Goal: Task Accomplishment & Management: Manage account settings

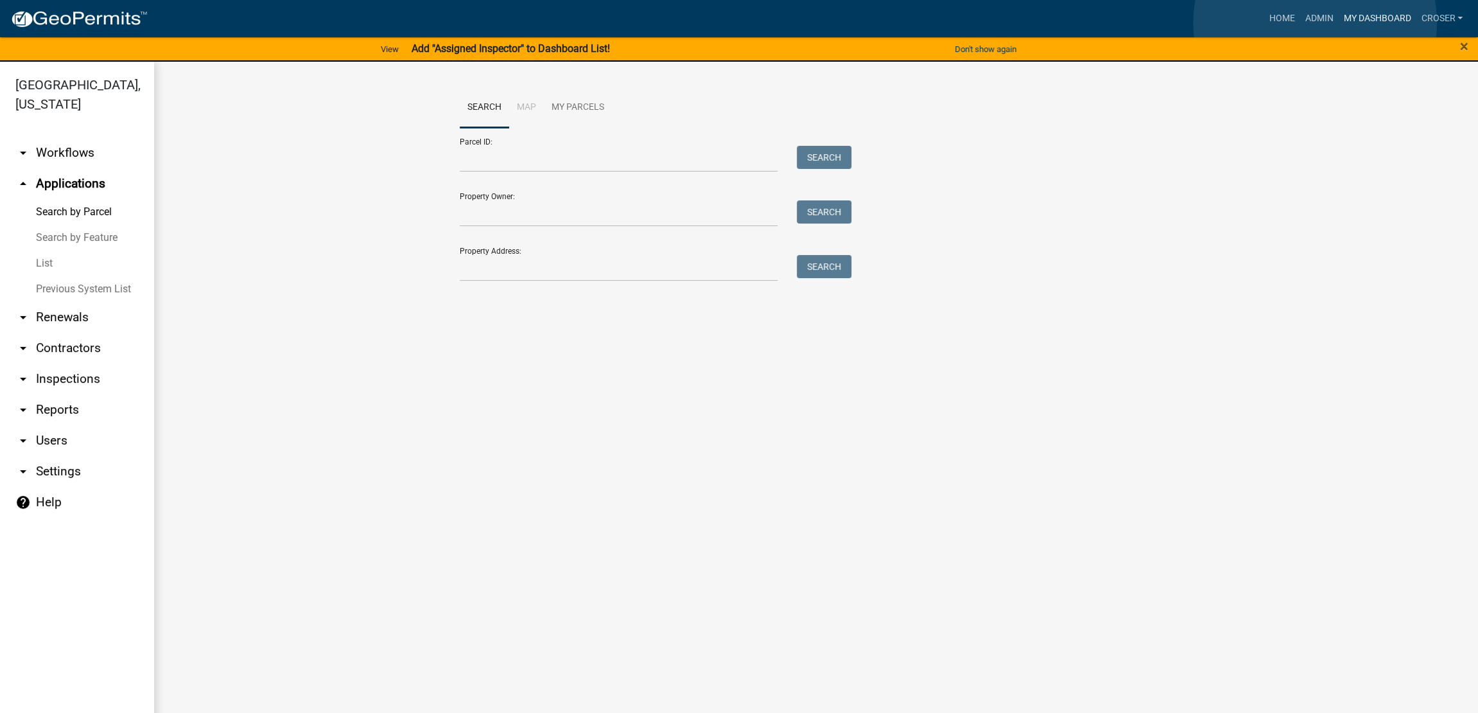
click at [1338, 22] on link "My Dashboard" at bounding box center [1377, 18] width 78 height 24
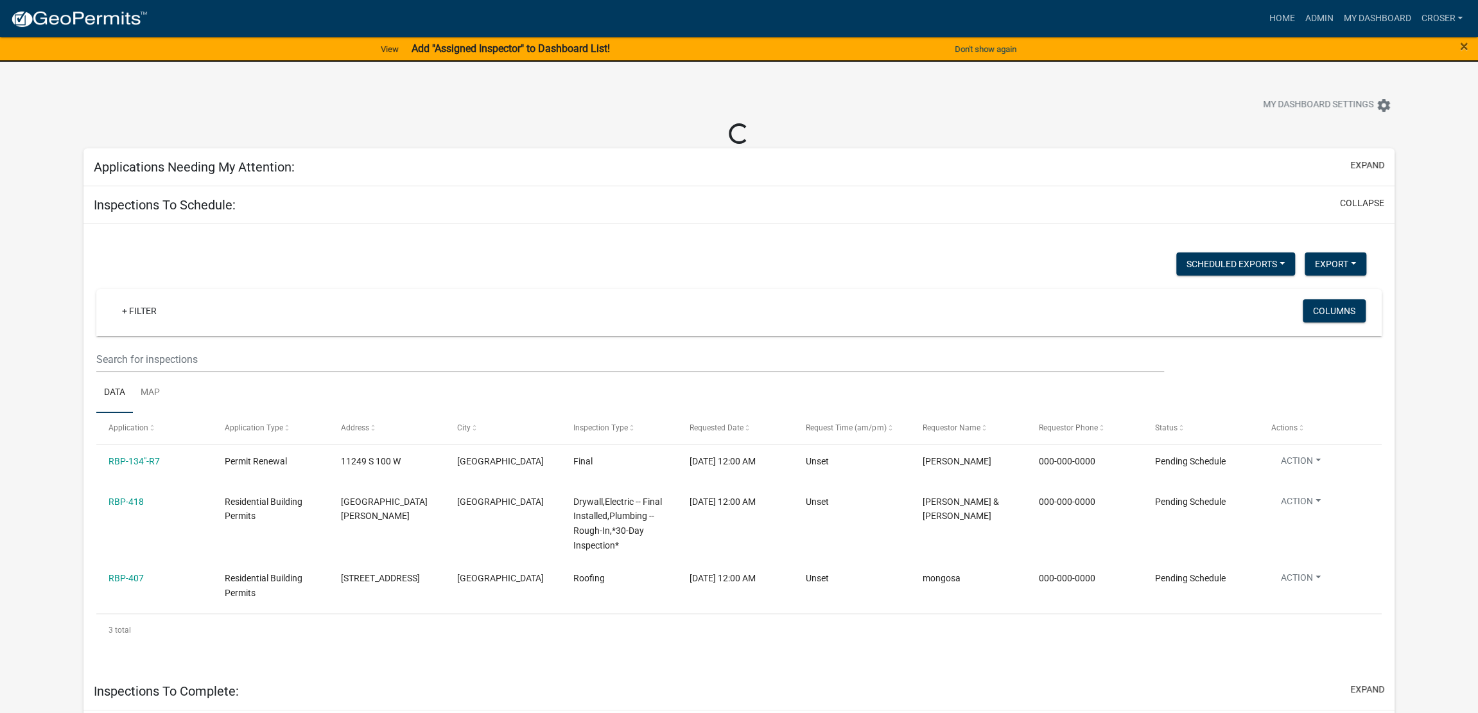
select select "3: 100"
click at [610, 53] on strong "Add "Assigned Inspector" to Dashboard List!" at bounding box center [511, 48] width 198 height 12
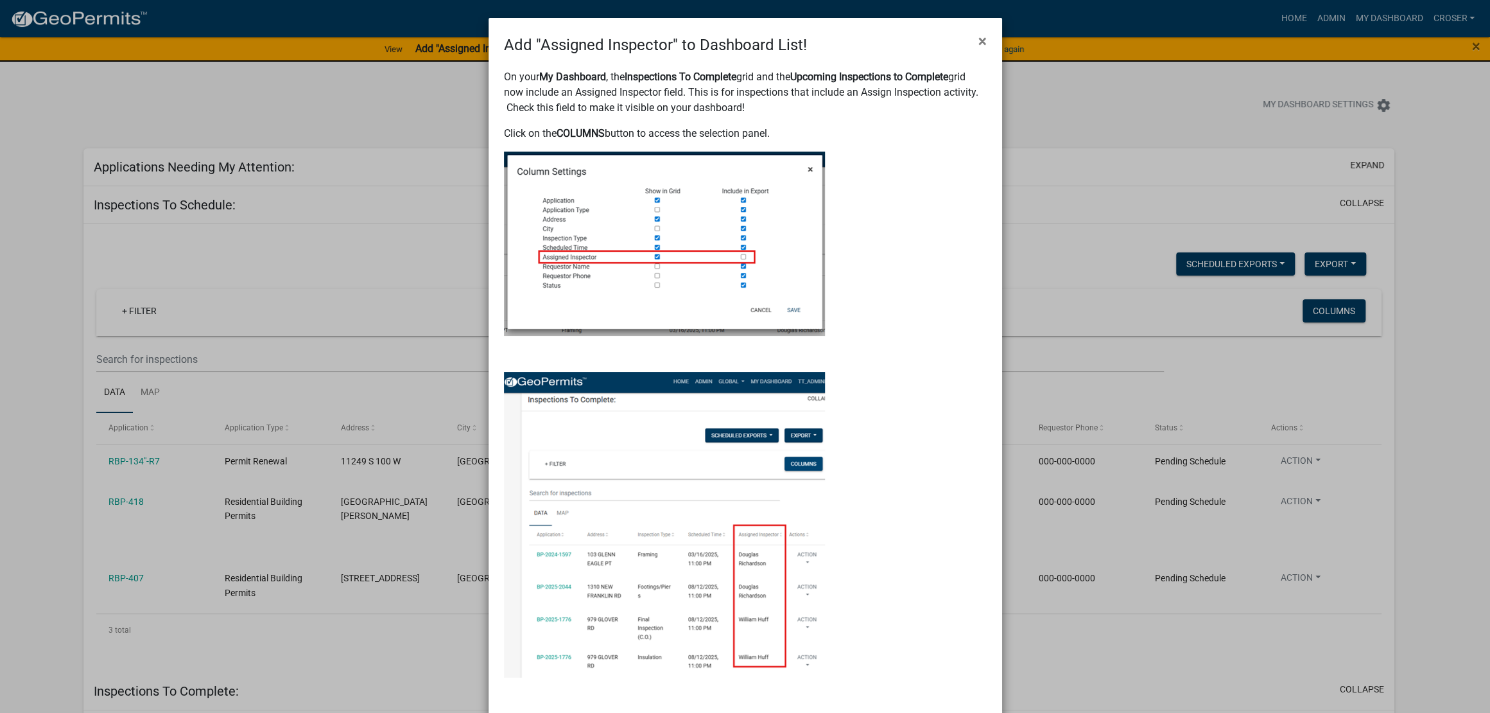
select select "3: 100"
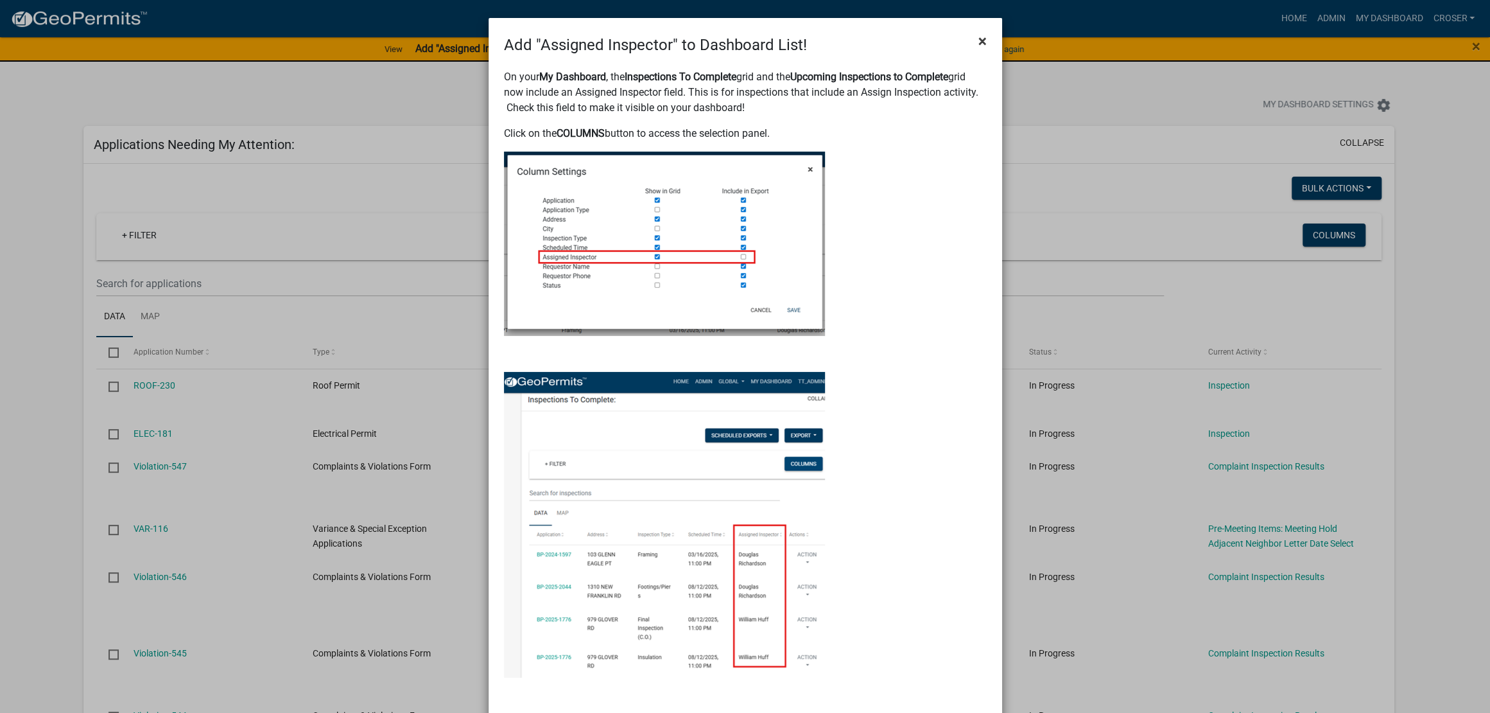
click at [979, 48] on span "×" at bounding box center [983, 41] width 8 height 18
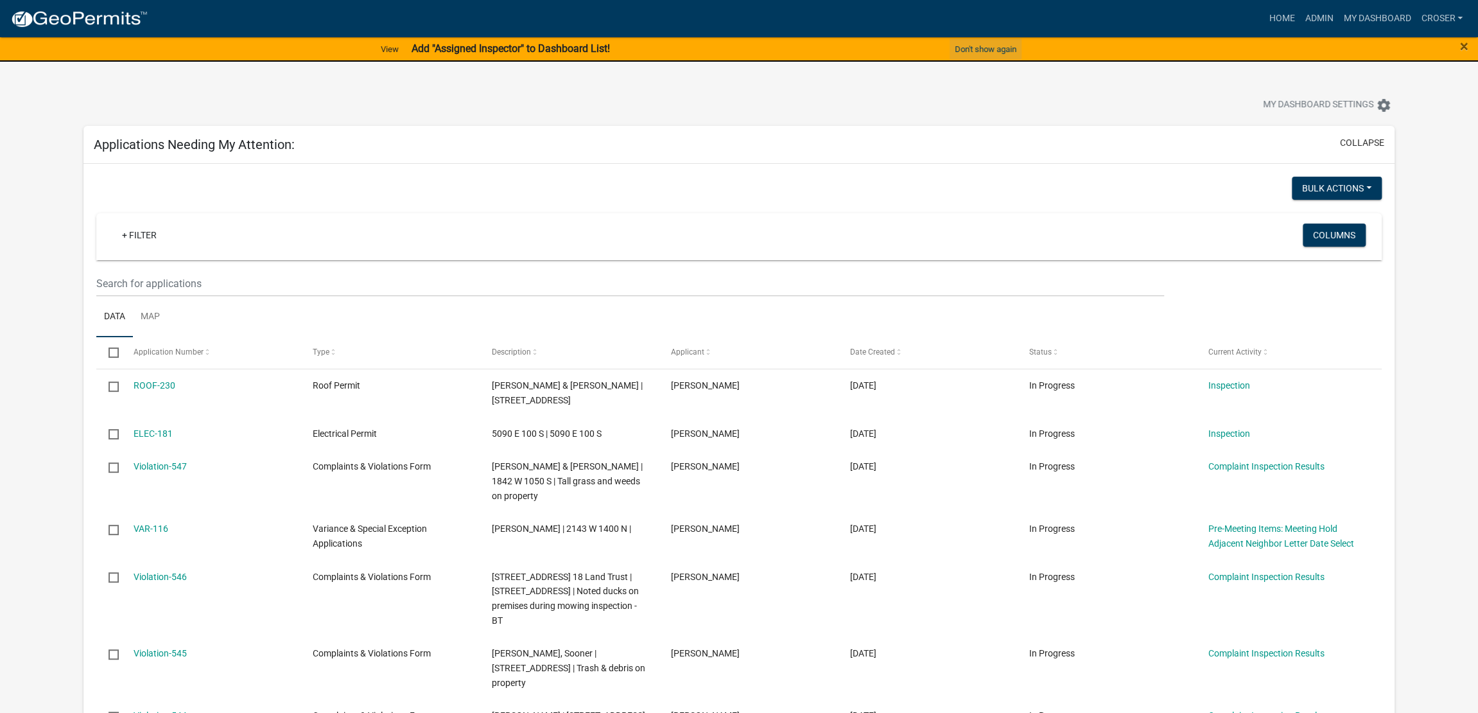
click at [1013, 49] on button "Don't show again" at bounding box center [986, 49] width 72 height 21
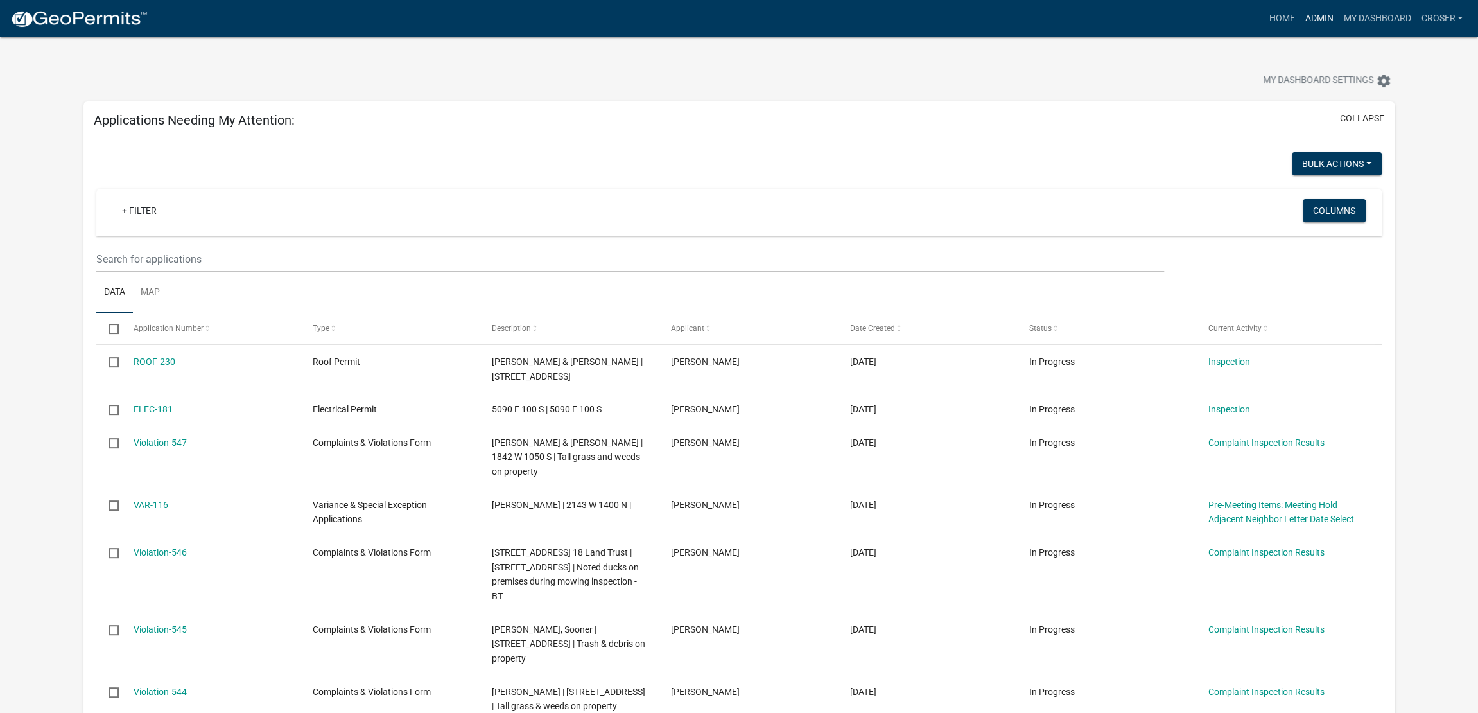
click at [1300, 22] on link "Admin" at bounding box center [1319, 18] width 39 height 24
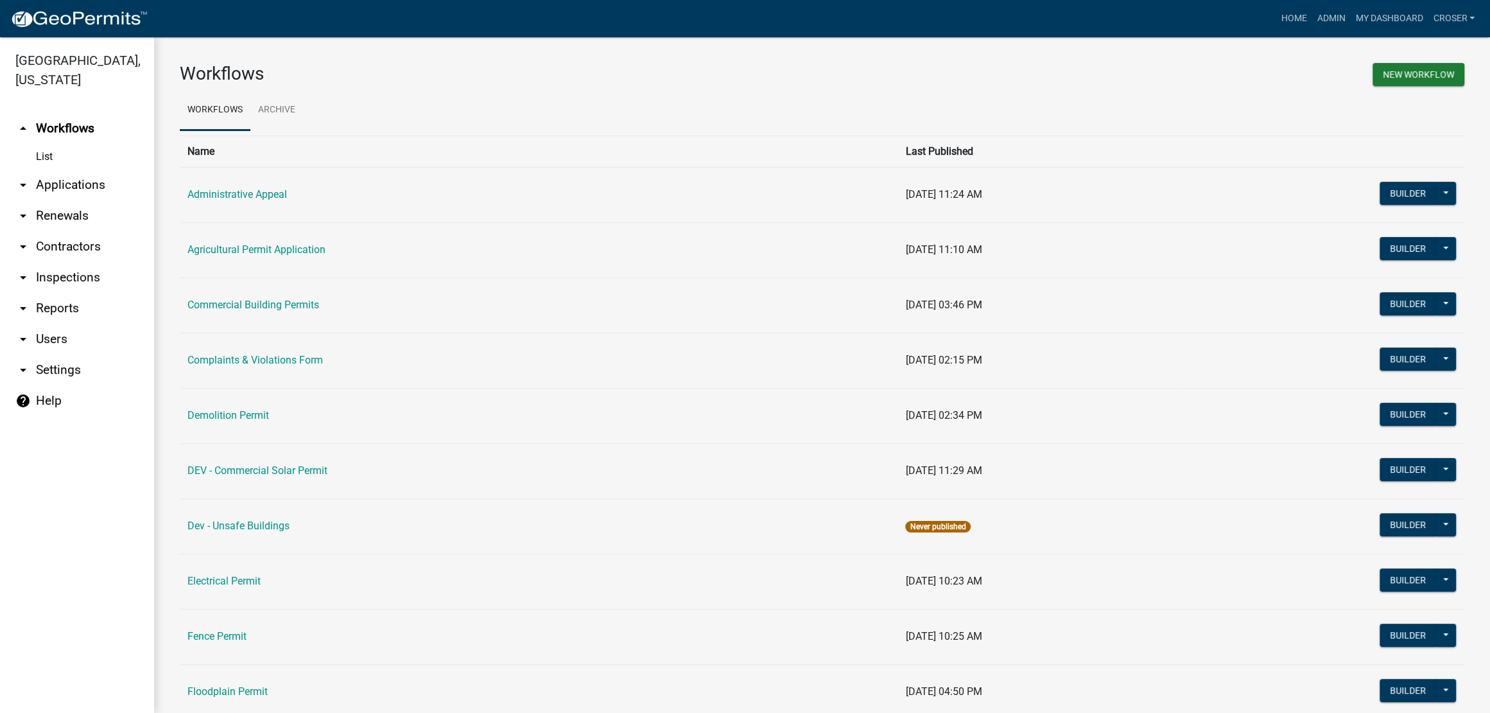
click at [101, 200] on link "arrow_drop_down Applications" at bounding box center [77, 185] width 154 height 31
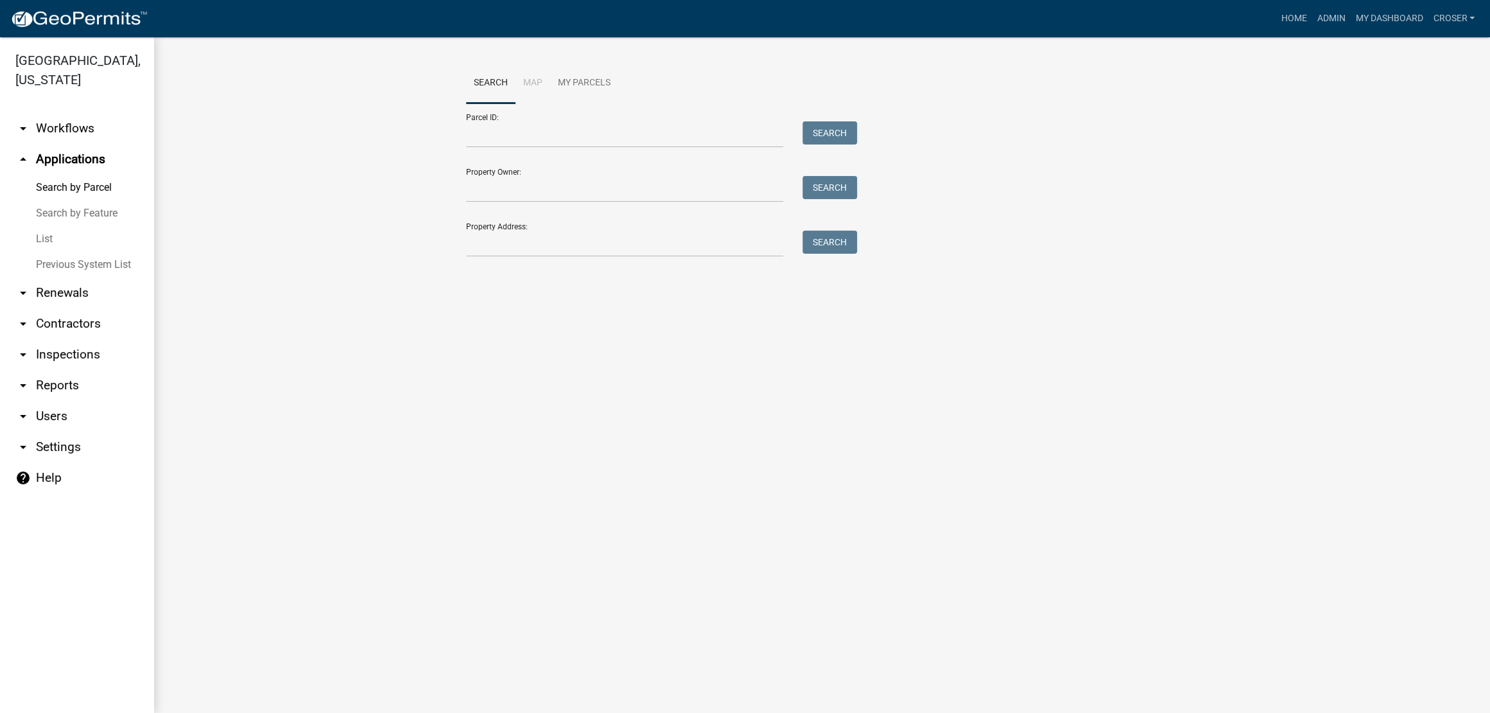
click at [53, 252] on link "List" at bounding box center [77, 239] width 154 height 26
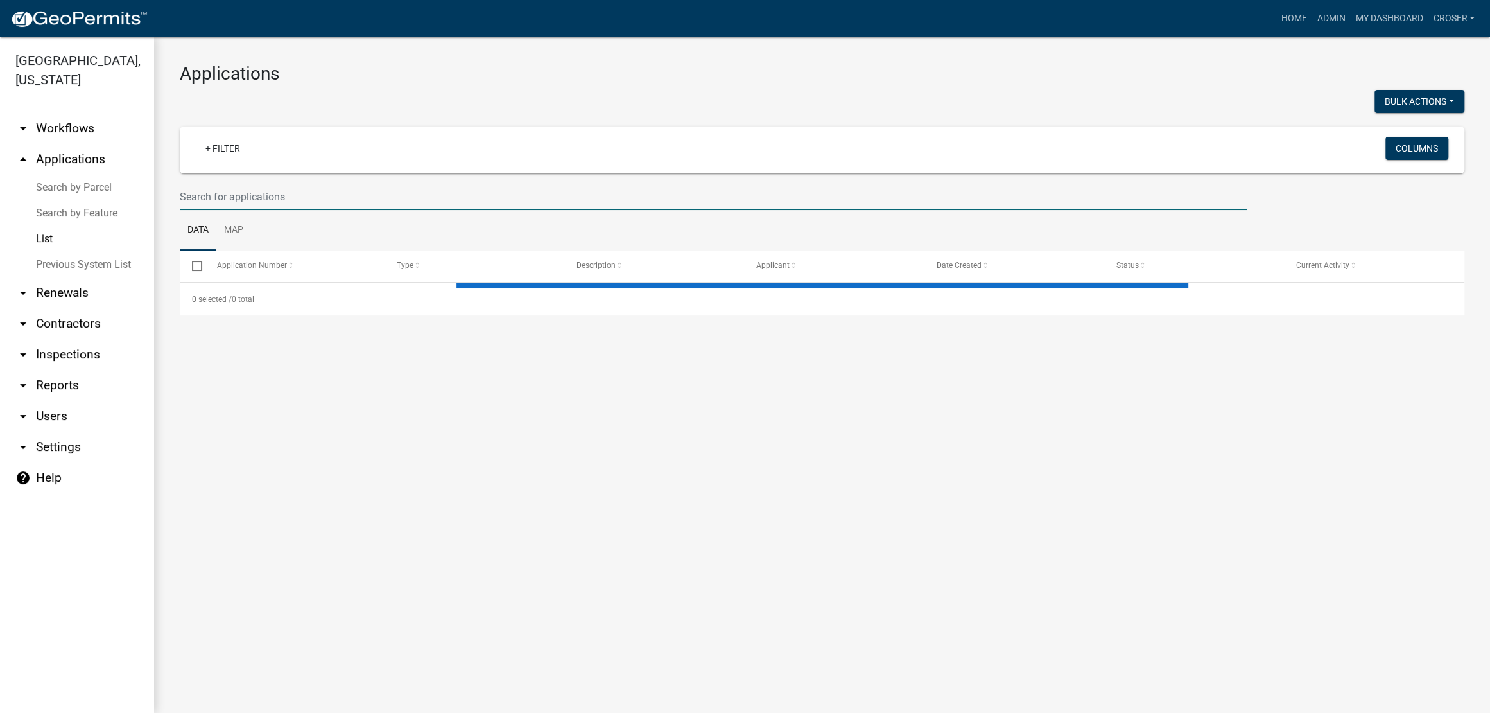
click at [262, 210] on input "text" at bounding box center [713, 197] width 1067 height 26
select select "3: 100"
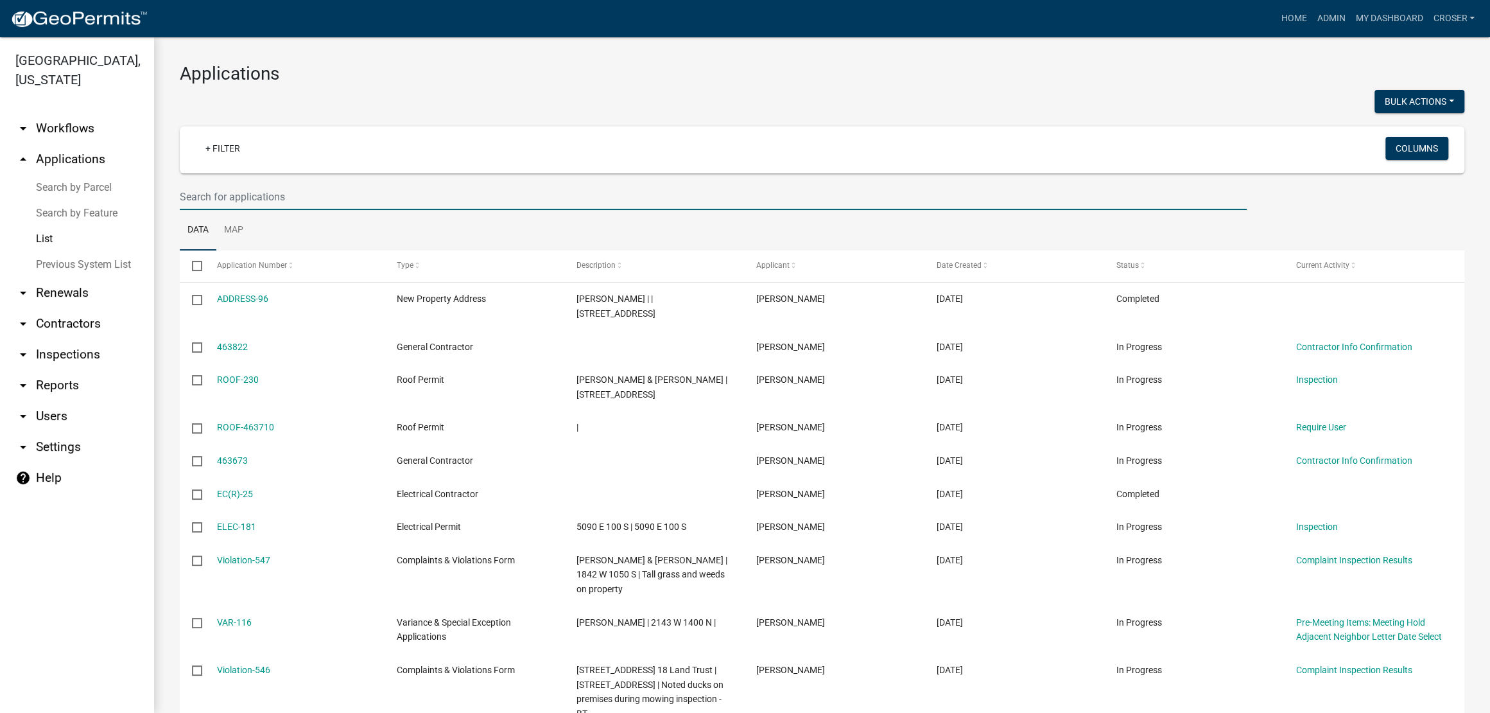
click at [80, 339] on link "arrow_drop_down Contractors" at bounding box center [77, 323] width 154 height 31
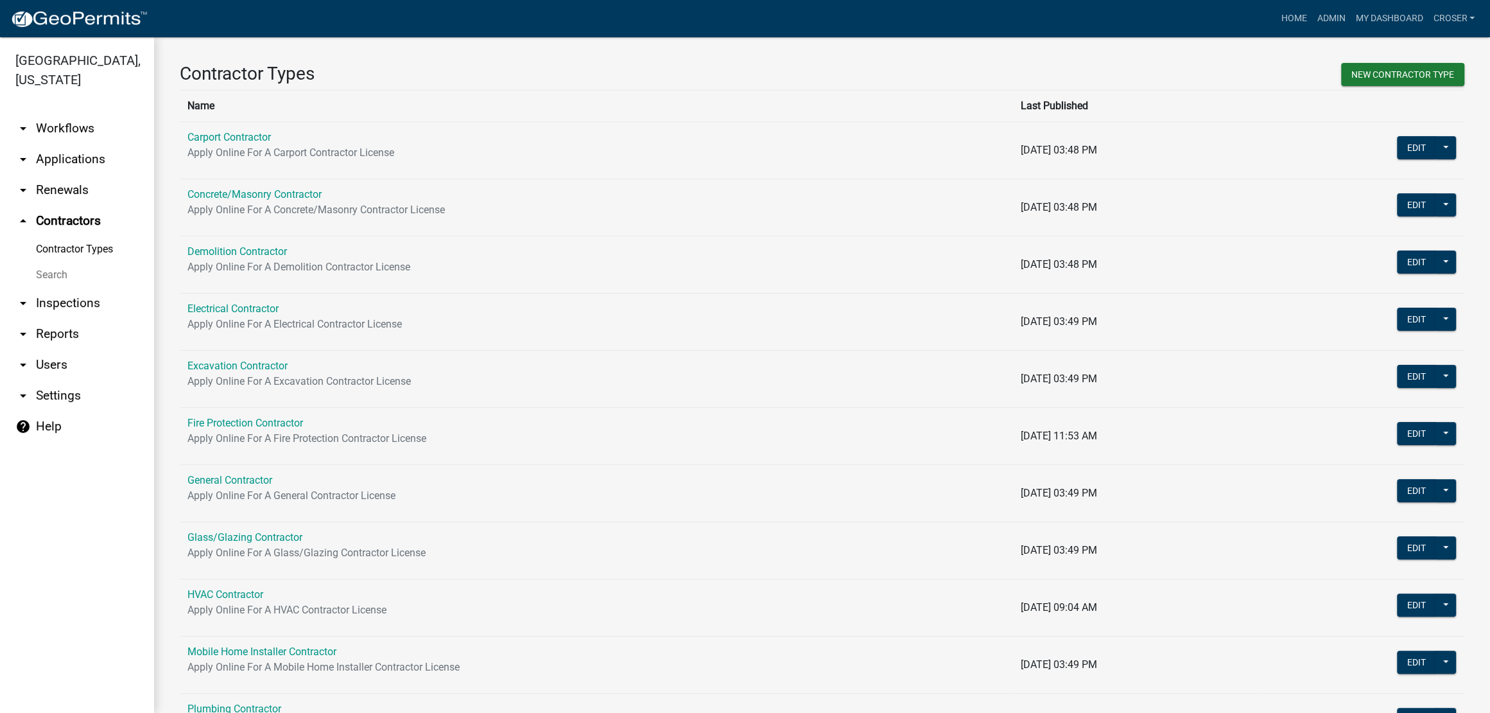
click at [55, 288] on link "Search" at bounding box center [77, 275] width 154 height 26
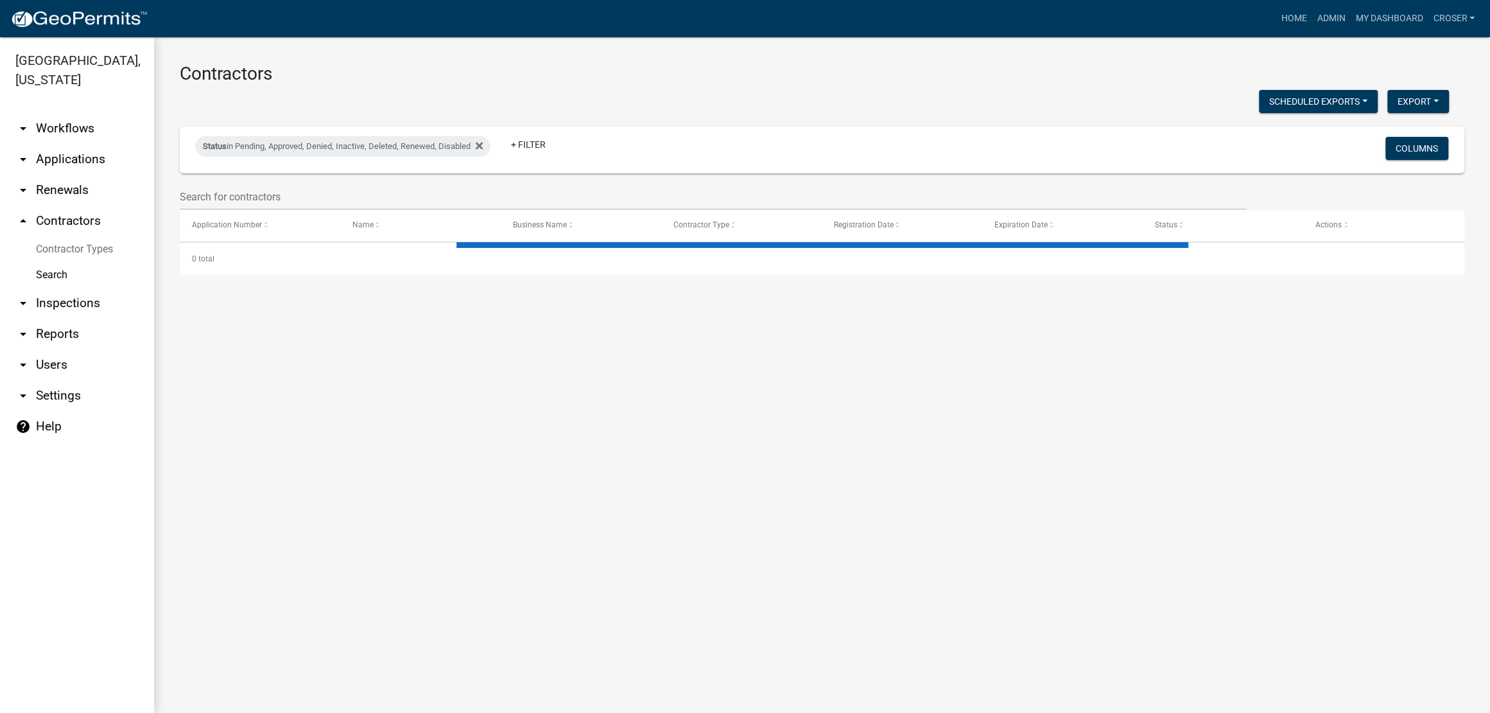
select select "3: 100"
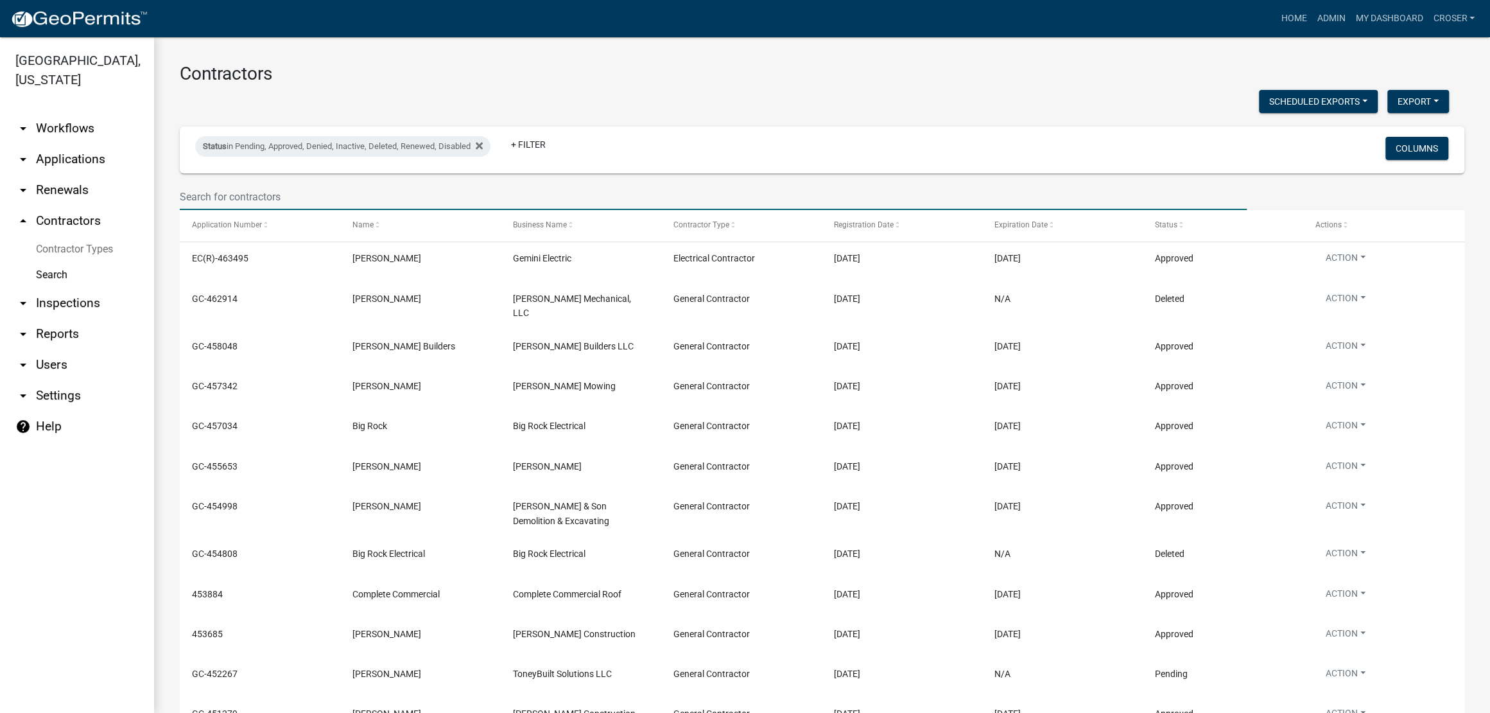
click at [422, 210] on input "text" at bounding box center [713, 197] width 1067 height 26
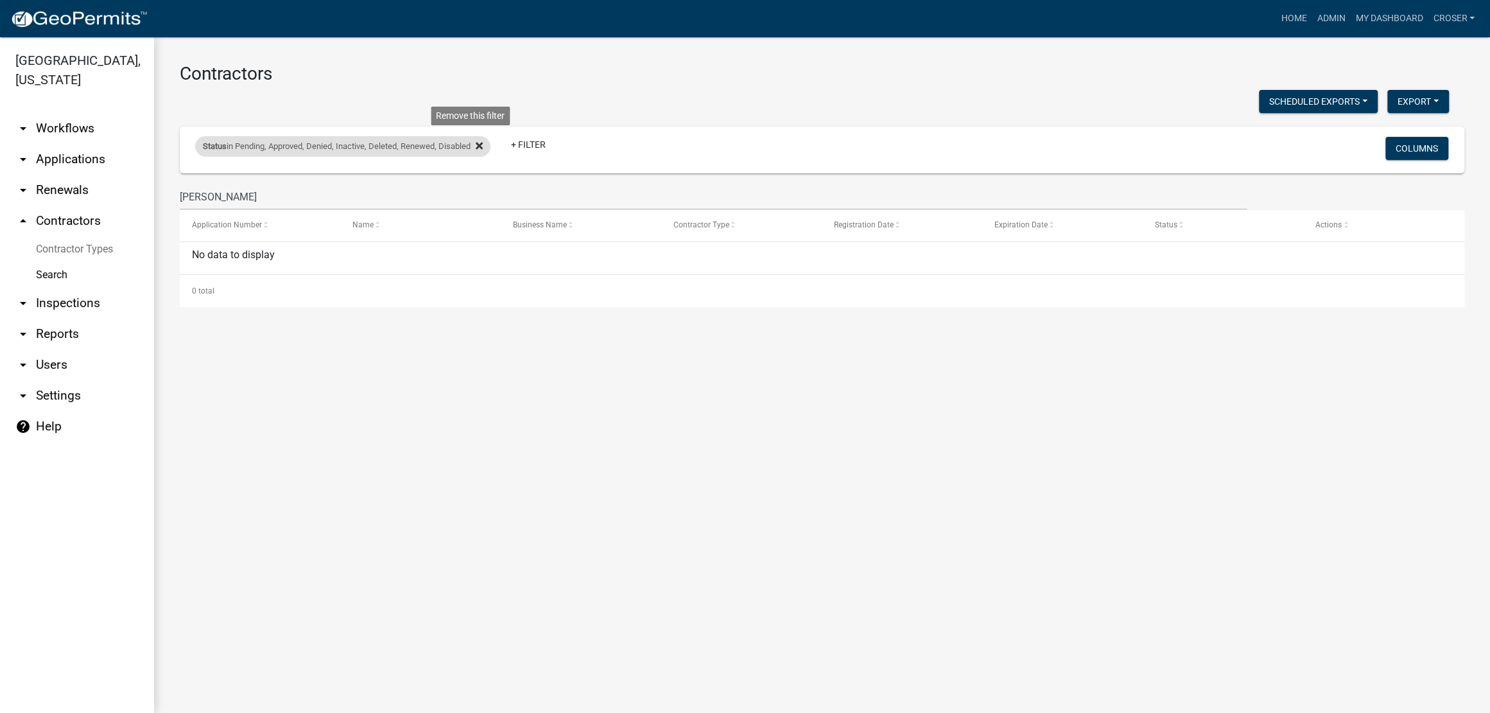
click at [483, 149] on icon at bounding box center [479, 145] width 7 height 7
click at [681, 49] on div "Contractors Scheduled Exports + Create New Export Excel Format (.xlsx) CSV Form…" at bounding box center [822, 184] width 1336 height 295
click at [681, 51] on div "Contractors Scheduled Exports + Create New Export Excel Format (.xlsx) CSV Form…" at bounding box center [822, 184] width 1336 height 295
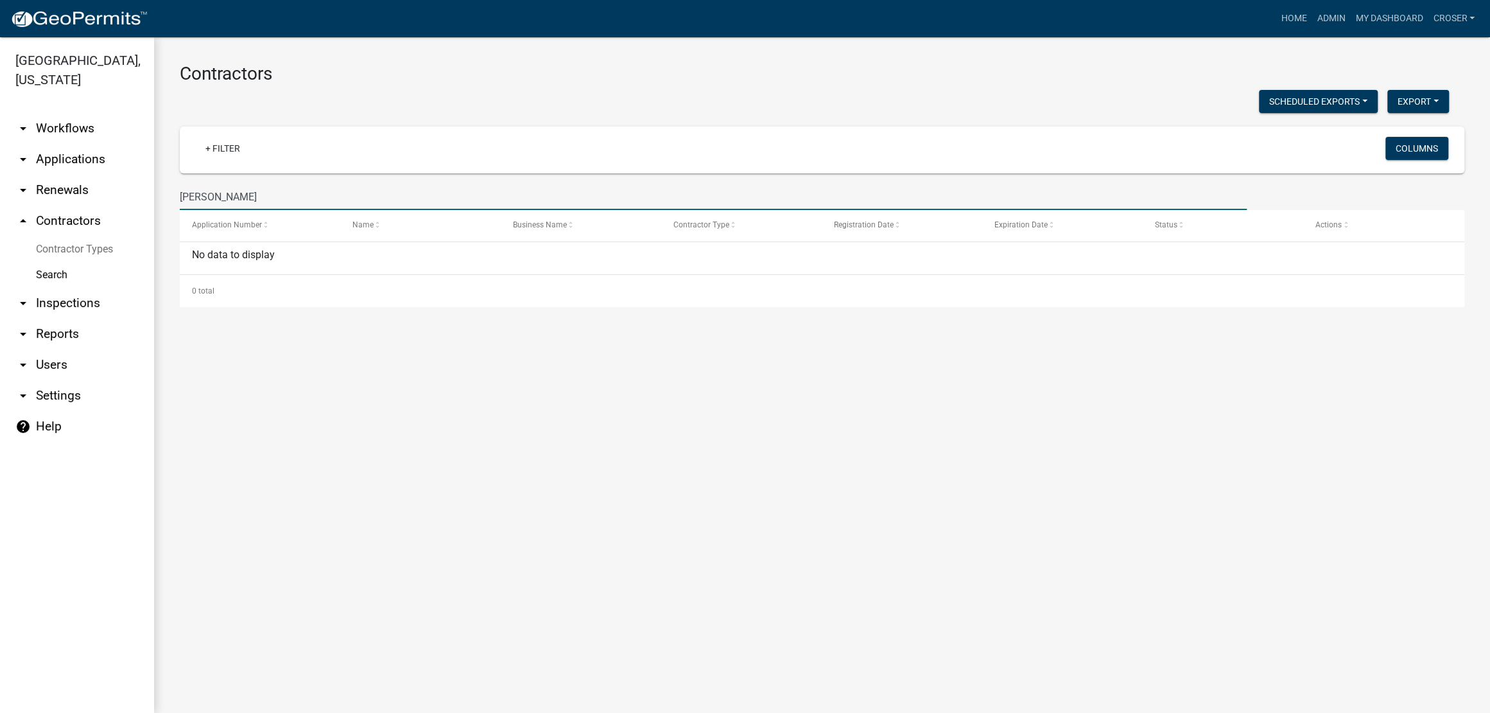
click at [238, 210] on input "[PERSON_NAME]" at bounding box center [713, 197] width 1067 height 26
type input "g"
click at [1350, 8] on link "My Dashboard" at bounding box center [1389, 18] width 78 height 24
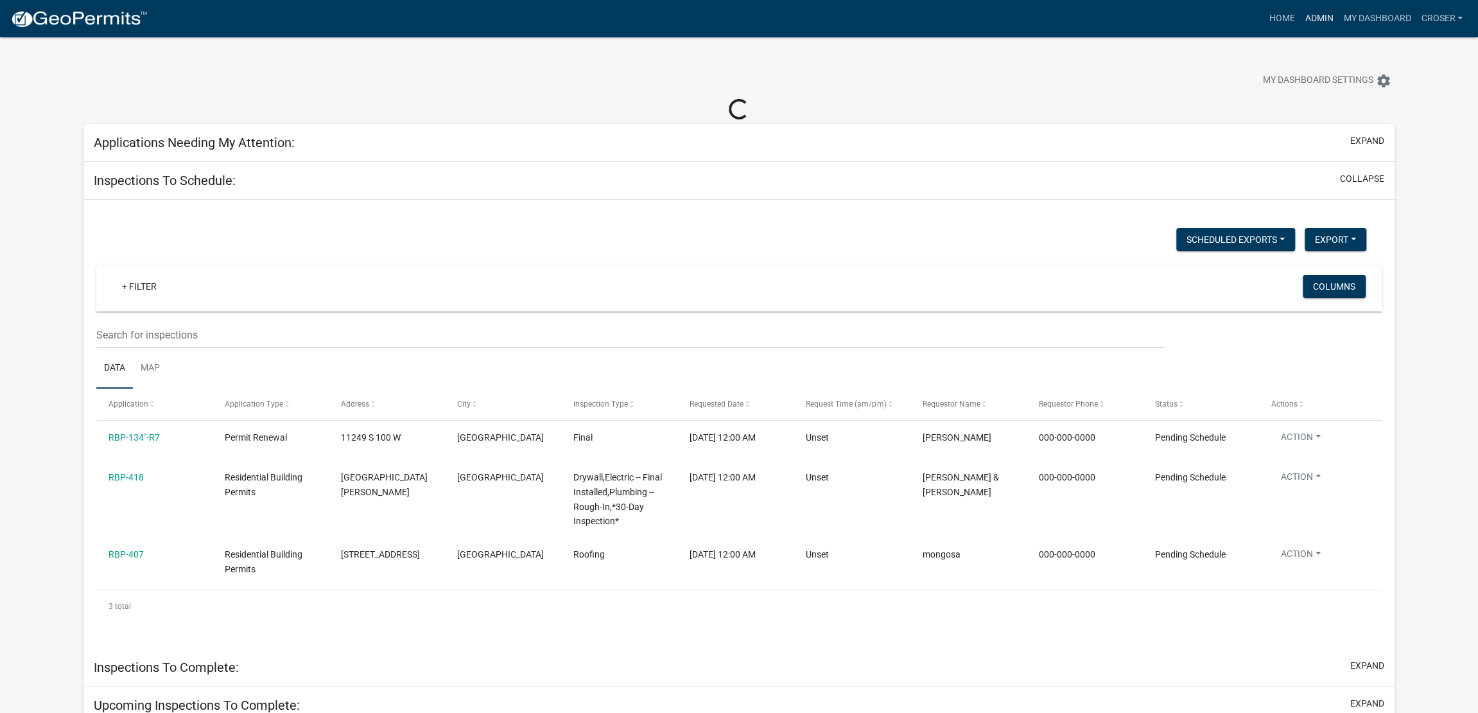
click at [1300, 11] on link "Admin" at bounding box center [1319, 18] width 39 height 24
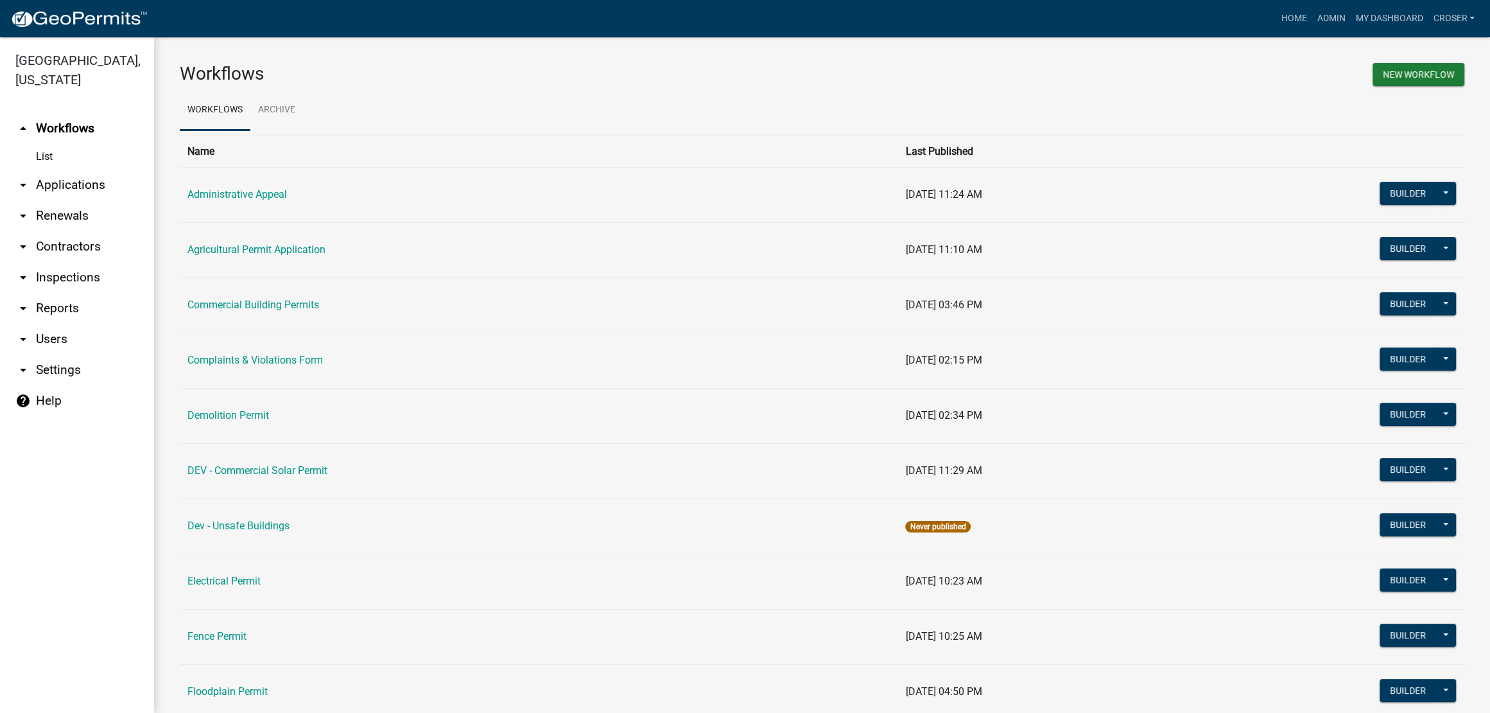
click at [91, 200] on link "arrow_drop_down Applications" at bounding box center [77, 185] width 154 height 31
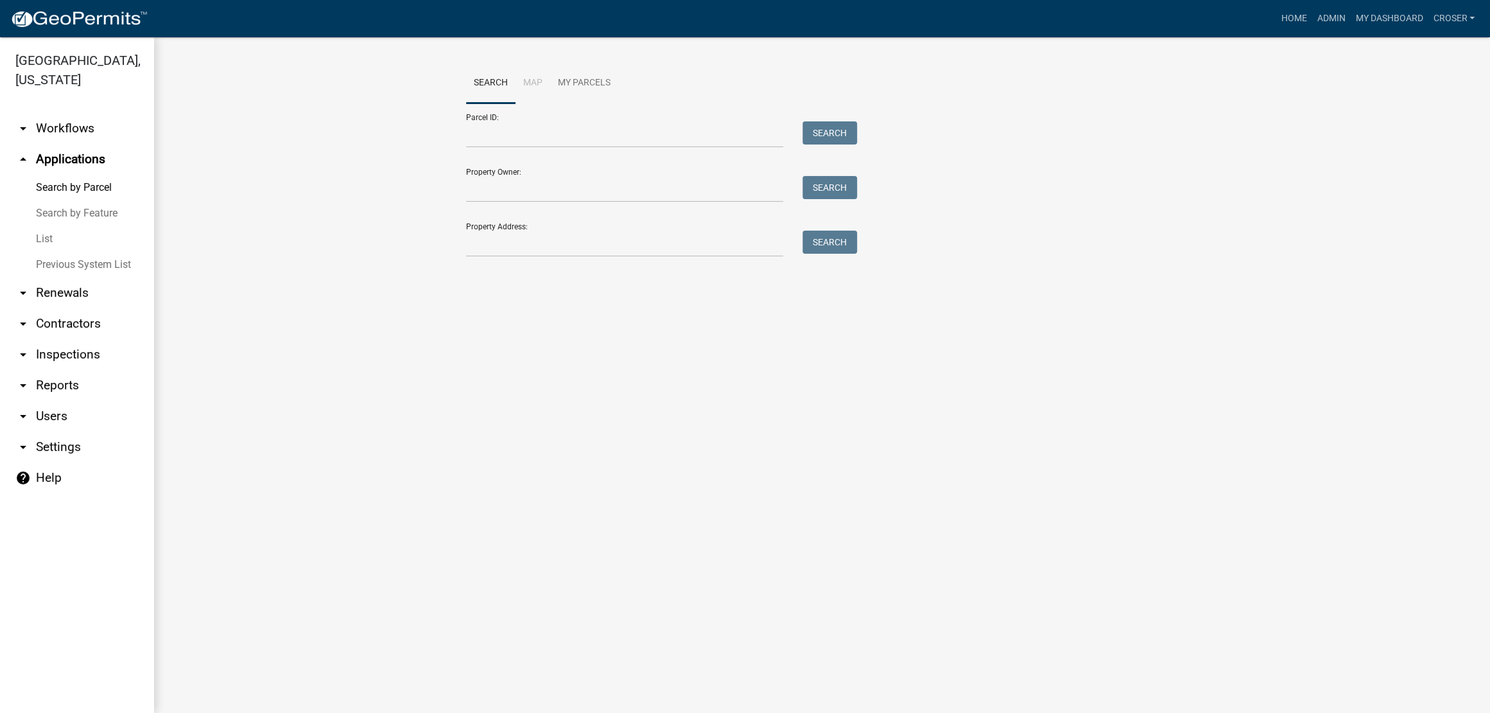
click at [65, 252] on link "List" at bounding box center [77, 239] width 154 height 26
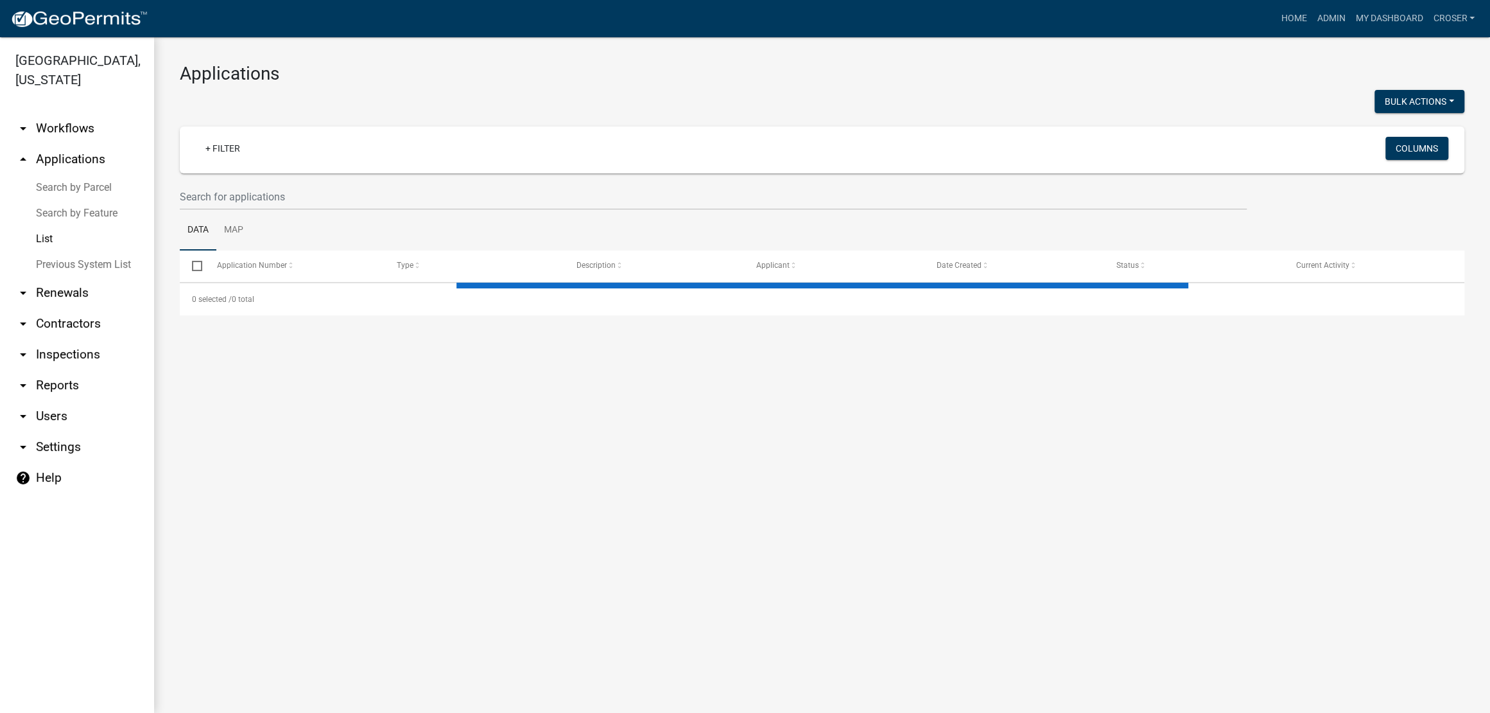
select select "3: 100"
